Goal: Check status: Check status

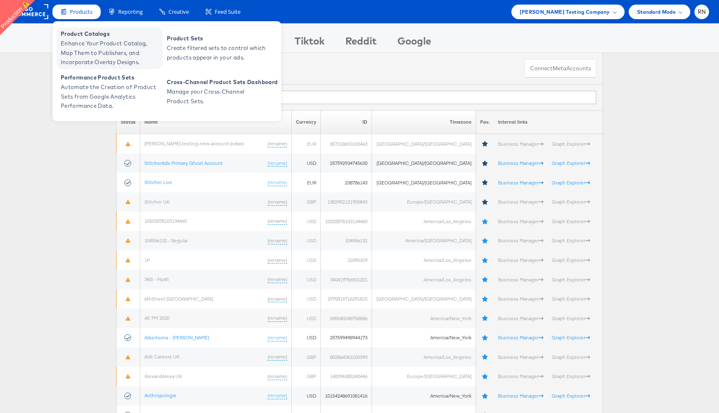
click at [89, 52] on span "Enhance Your Product Catalog, Map Them to Publishers, and Incorporate Overlay D…" at bounding box center [111, 53] width 100 height 28
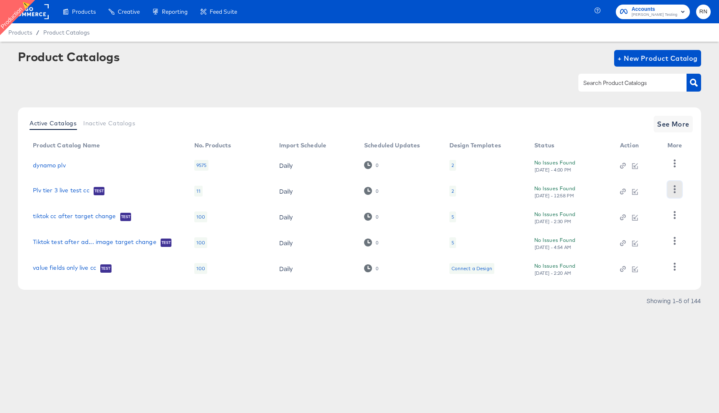
click at [675, 185] on button "button" at bounding box center [674, 189] width 15 height 17
click at [629, 216] on div "HUD Checks (Internal)" at bounding box center [640, 219] width 83 height 13
click at [642, 208] on div "Changelog" at bounding box center [640, 206] width 83 height 13
click at [684, 183] on td "Changelog HUD Checks (Internal) Pause Delete" at bounding box center [677, 191] width 32 height 26
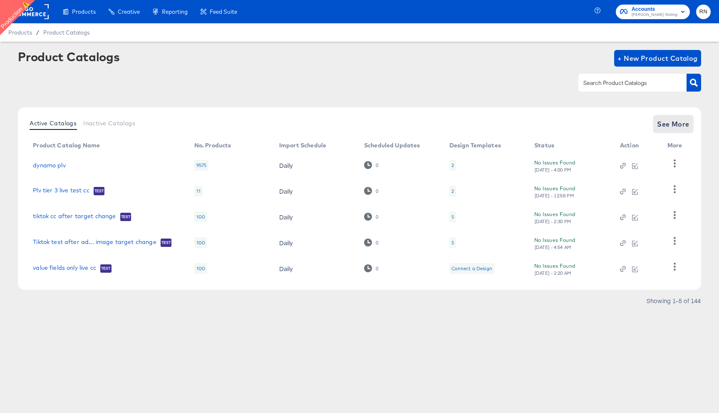
click at [669, 116] on button "See More" at bounding box center [673, 124] width 39 height 17
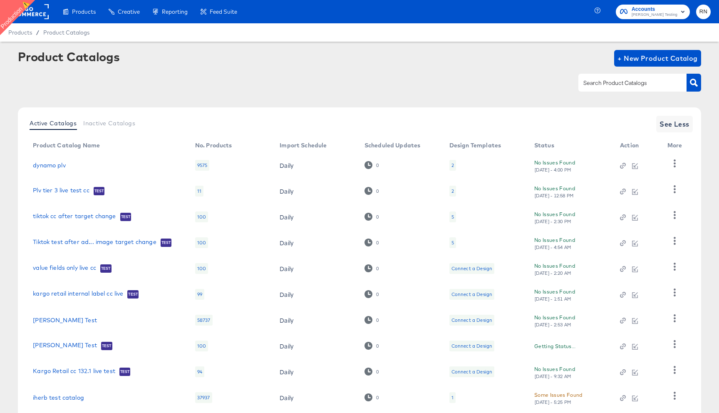
scroll to position [52, 0]
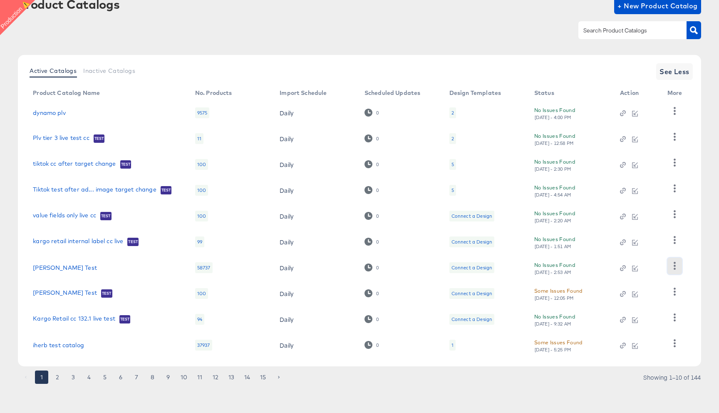
click at [676, 265] on icon "button" at bounding box center [675, 266] width 8 height 8
click at [676, 350] on button "button" at bounding box center [674, 343] width 15 height 17
click at [700, 277] on div "Active Catalogs Inactive Catalogs See Less Product Catalog Name No. Products Im…" at bounding box center [359, 210] width 683 height 311
click at [676, 315] on icon "button" at bounding box center [675, 317] width 8 height 8
click at [686, 236] on td at bounding box center [677, 242] width 32 height 26
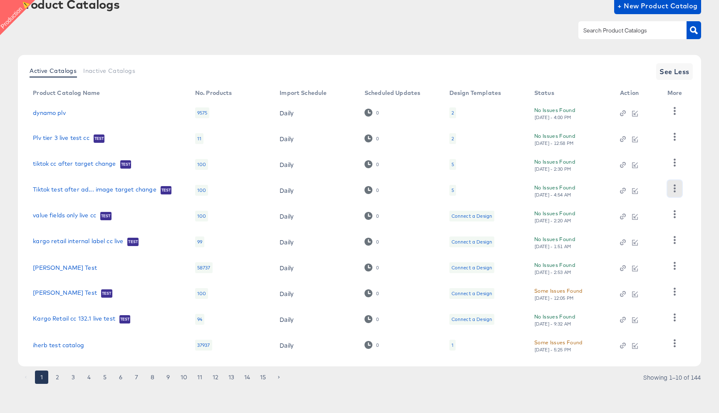
click at [672, 190] on icon "button" at bounding box center [675, 188] width 8 height 8
click at [92, 375] on button "4" at bounding box center [88, 376] width 13 height 13
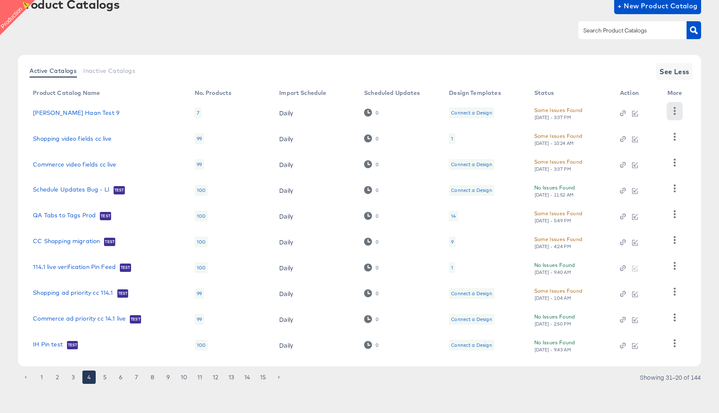
click at [675, 114] on icon "button" at bounding box center [675, 111] width 2 height 8
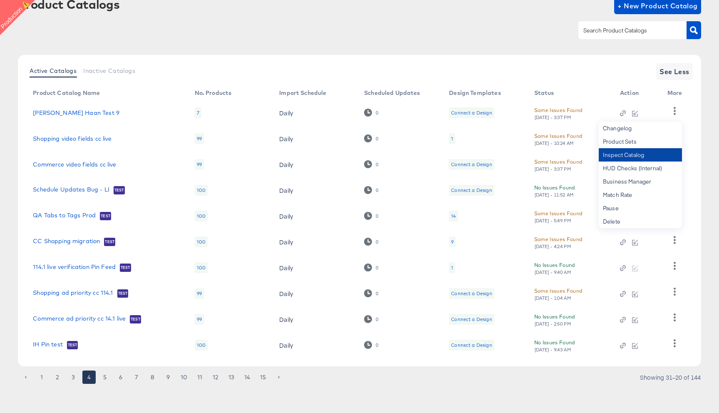
click at [635, 156] on div "Inspect Catalog" at bounding box center [640, 154] width 83 height 13
click at [481, 28] on div at bounding box center [359, 30] width 683 height 19
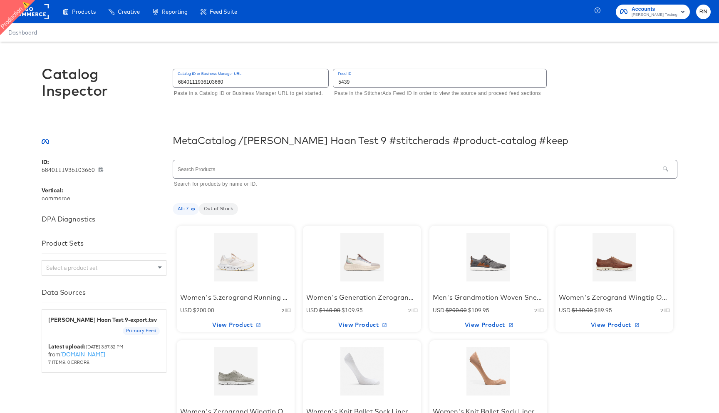
click at [231, 261] on div at bounding box center [236, 257] width 71 height 52
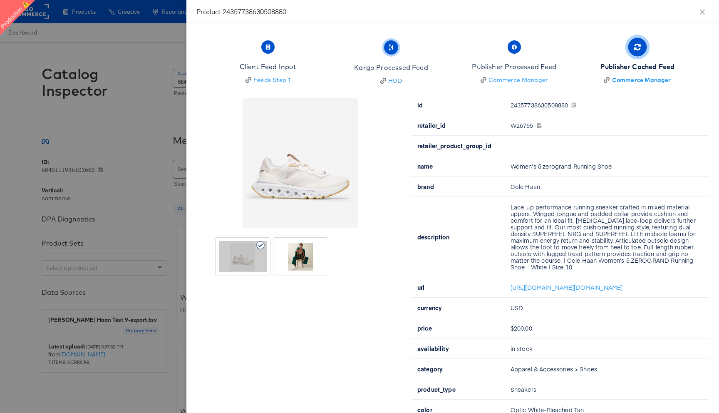
click at [404, 61] on span "Kargo Processed Feed HUD" at bounding box center [391, 64] width 74 height 42
